Goal: Task Accomplishment & Management: Manage account settings

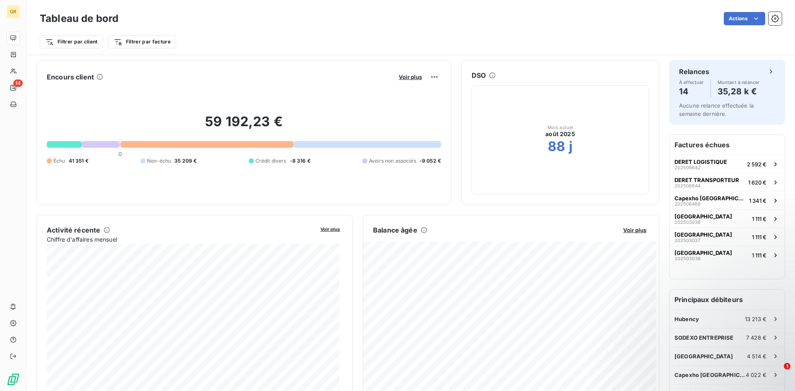
scroll to position [416, 0]
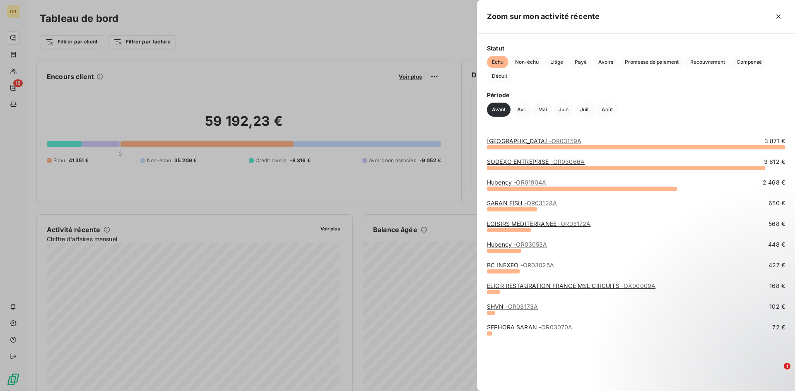
click at [588, 148] on div at bounding box center [636, 147] width 298 height 4
click at [524, 163] on link "SODEXO ENTREPRISE - OR03066A" at bounding box center [536, 161] width 98 height 7
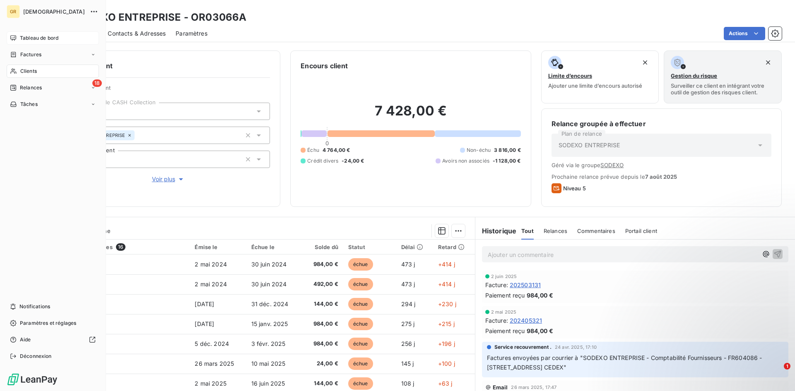
click at [11, 36] on icon at bounding box center [13, 37] width 6 height 5
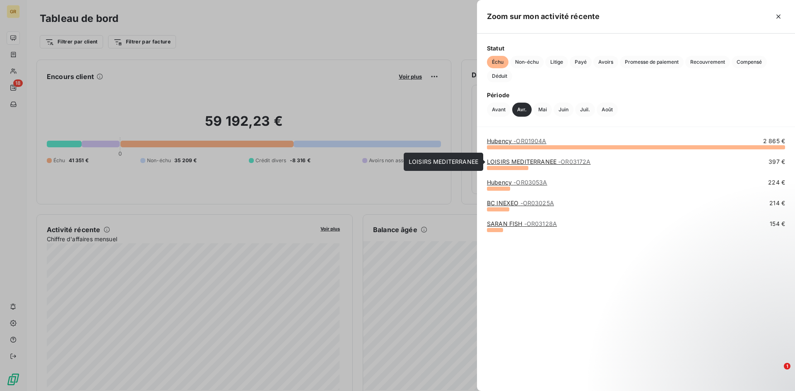
click at [517, 161] on link "LOISIRS MEDITERRANEE - OR03172A" at bounding box center [539, 161] width 104 height 7
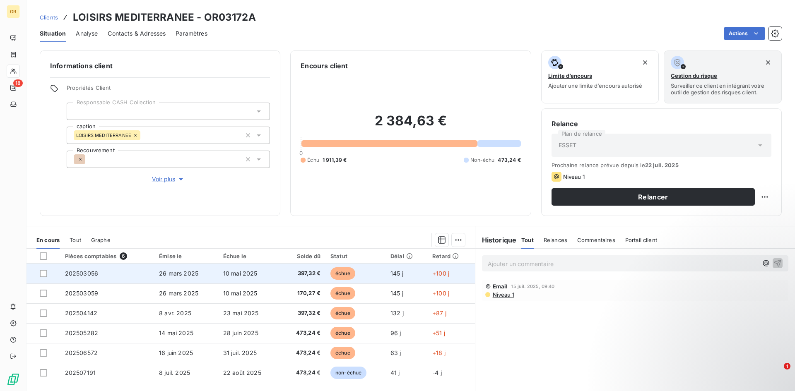
click at [281, 271] on td "397,32 €" at bounding box center [303, 274] width 45 height 20
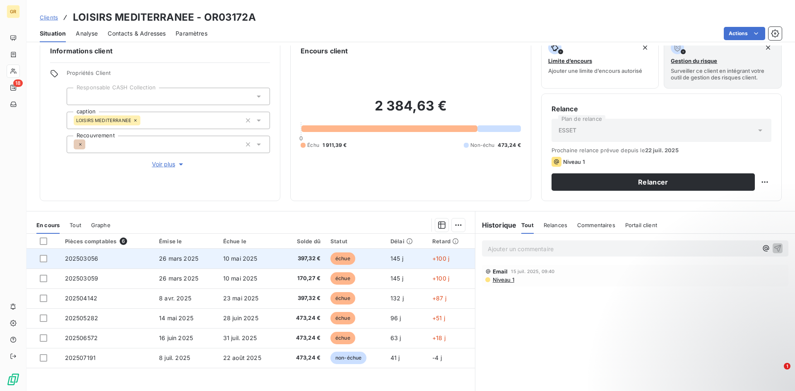
scroll to position [0, 0]
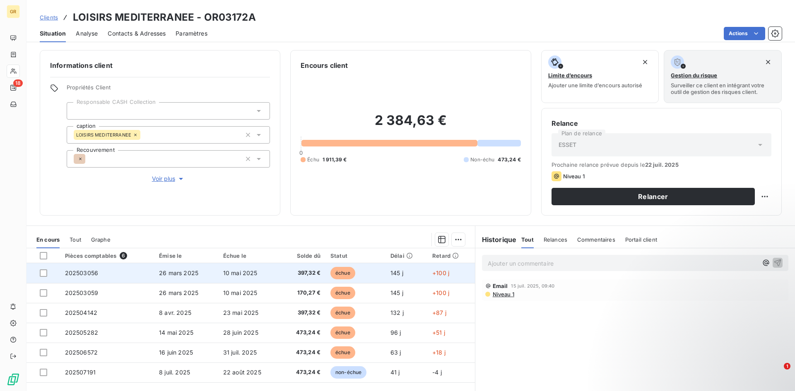
click at [385, 271] on td "145 j" at bounding box center [406, 273] width 42 height 20
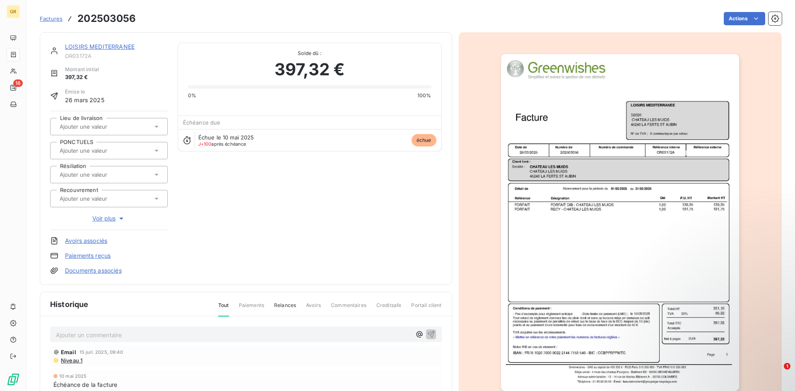
drag, startPoint x: 548, startPoint y: 260, endPoint x: 558, endPoint y: 235, distance: 27.3
click at [548, 259] on html "GR 18 Factures 202503056 Actions LOISIRS MEDITERRANEE OR03172A Montant initial …" at bounding box center [397, 195] width 795 height 391
click at [567, 286] on img "button" at bounding box center [620, 222] width 238 height 337
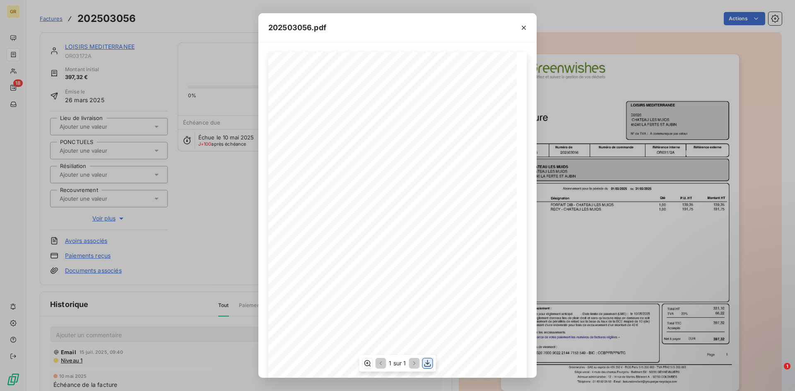
click at [425, 365] on icon "button" at bounding box center [427, 363] width 7 height 7
click at [183, 40] on div "202503056.pdf Référence interne Numéro de Date de Numéro de commande Référence …" at bounding box center [397, 195] width 795 height 391
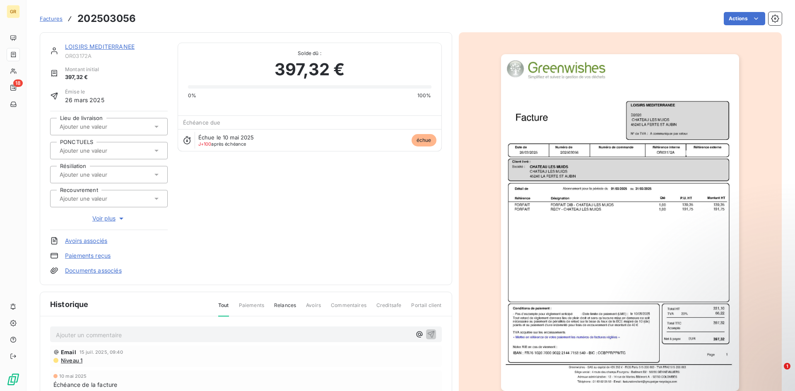
click at [55, 17] on span "Factures" at bounding box center [51, 18] width 23 height 7
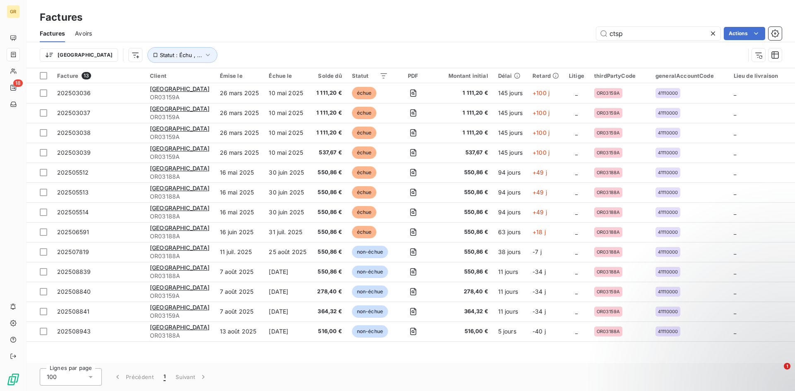
click at [714, 34] on icon at bounding box center [713, 33] width 8 height 8
click at [709, 34] on input "text" at bounding box center [658, 33] width 124 height 13
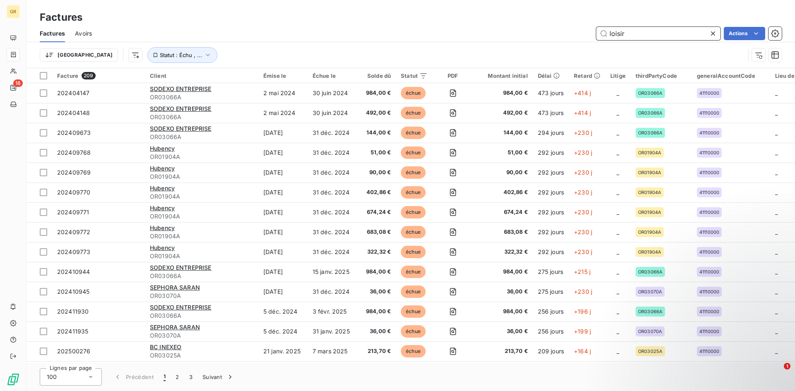
click at [668, 35] on input "loisir" at bounding box center [658, 33] width 124 height 13
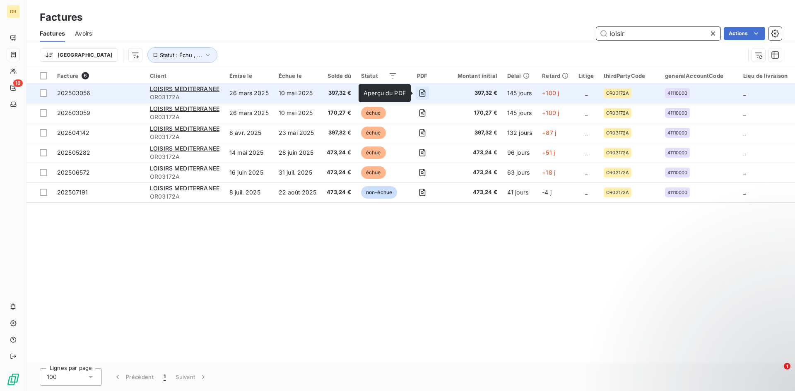
type input "loisir"
click at [419, 94] on icon "button" at bounding box center [422, 93] width 8 height 8
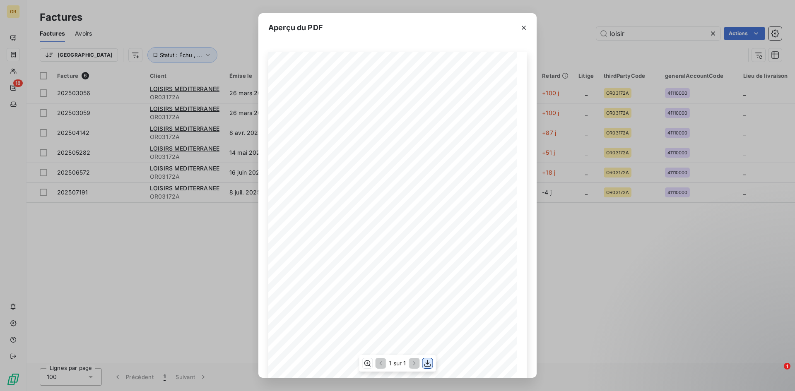
click at [425, 362] on icon "button" at bounding box center [427, 363] width 8 height 8
drag, startPoint x: 522, startPoint y: 26, endPoint x: 512, endPoint y: 36, distance: 13.8
click at [522, 26] on icon "button" at bounding box center [523, 28] width 4 height 4
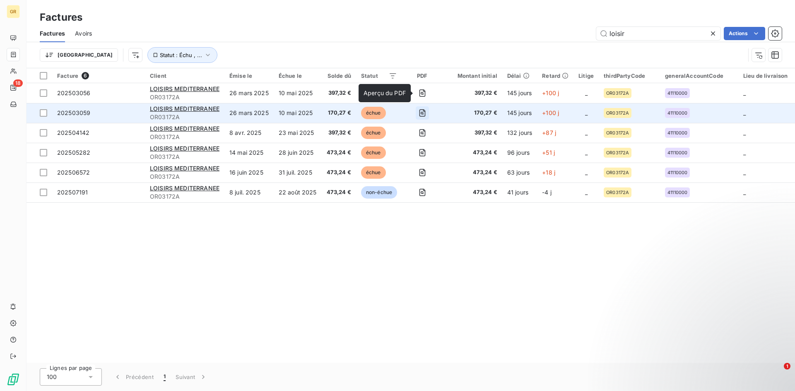
click at [422, 113] on icon "button" at bounding box center [421, 113] width 3 height 3
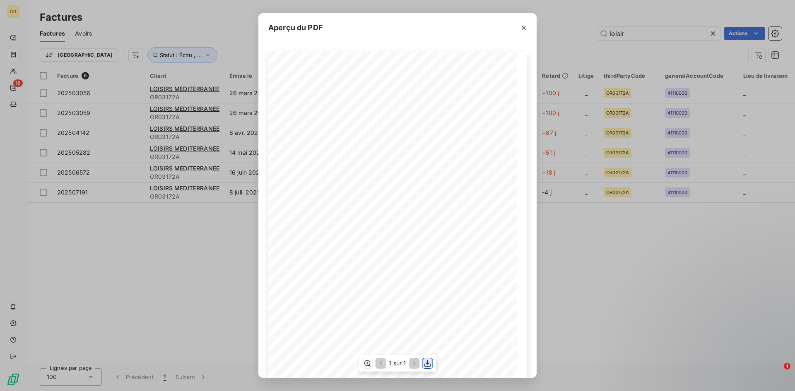
click at [429, 360] on icon "button" at bounding box center [427, 363] width 8 height 8
click at [524, 24] on icon "button" at bounding box center [523, 28] width 8 height 8
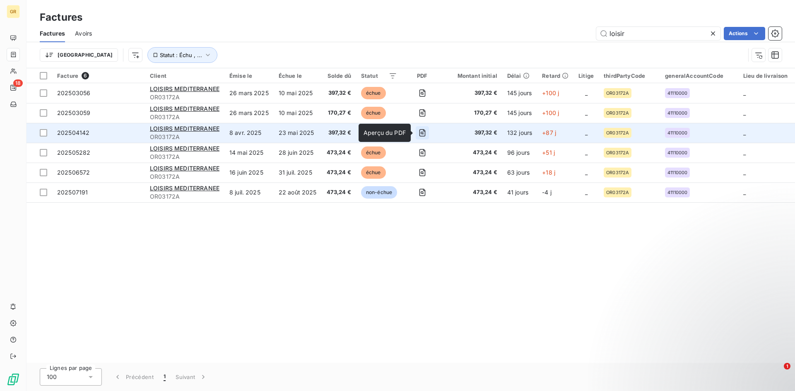
click at [422, 135] on icon "button" at bounding box center [422, 133] width 8 height 8
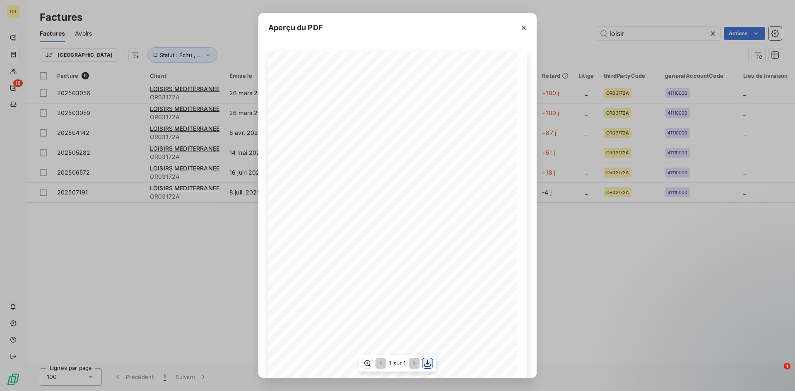
click at [427, 367] on icon "button" at bounding box center [427, 363] width 7 height 7
click at [524, 28] on icon "button" at bounding box center [523, 28] width 4 height 4
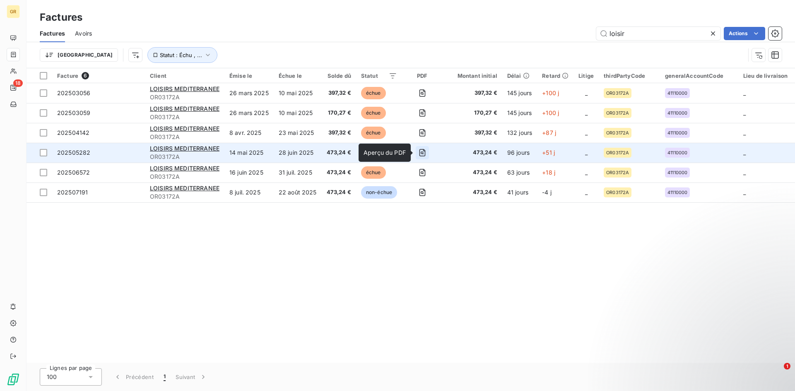
click at [423, 155] on icon "button" at bounding box center [422, 153] width 8 height 8
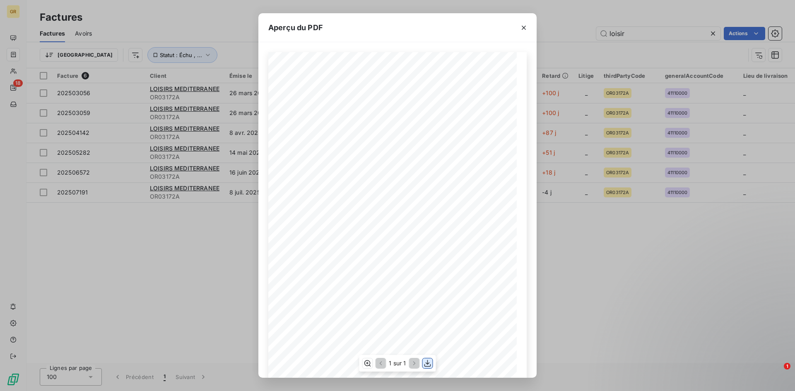
drag, startPoint x: 422, startPoint y: 365, endPoint x: 426, endPoint y: 365, distance: 4.2
click at [425, 365] on button "button" at bounding box center [428, 363] width 10 height 10
click at [612, 30] on div "Aperçu du PDF Référence interne Numéro de Date de Numéro de commande Référence …" at bounding box center [397, 195] width 795 height 391
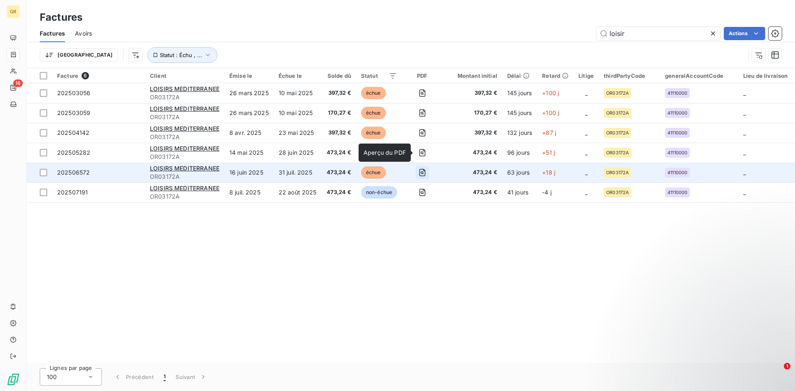
click at [423, 171] on icon "button" at bounding box center [422, 172] width 6 height 7
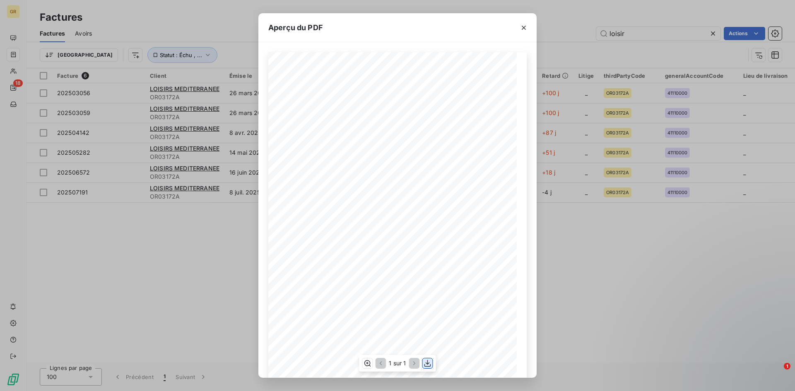
click at [431, 362] on icon "button" at bounding box center [427, 363] width 8 height 8
click at [628, 225] on div "Aperçu du PDF Référence interne Numéro de Date de Numéro de commande Référence …" at bounding box center [397, 195] width 795 height 391
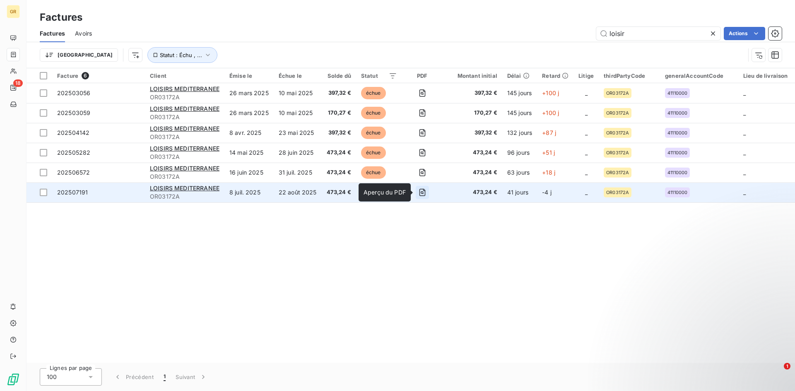
click at [421, 193] on icon "button" at bounding box center [422, 192] width 8 height 8
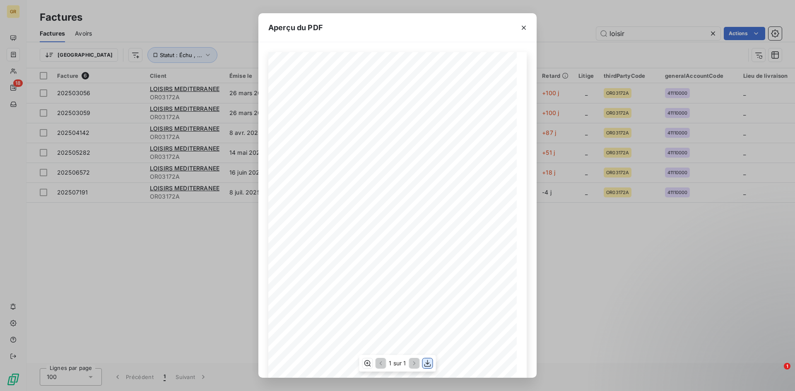
click at [428, 365] on icon "button" at bounding box center [427, 363] width 8 height 8
click at [521, 27] on icon "button" at bounding box center [523, 28] width 8 height 8
